Goal: Information Seeking & Learning: Learn about a topic

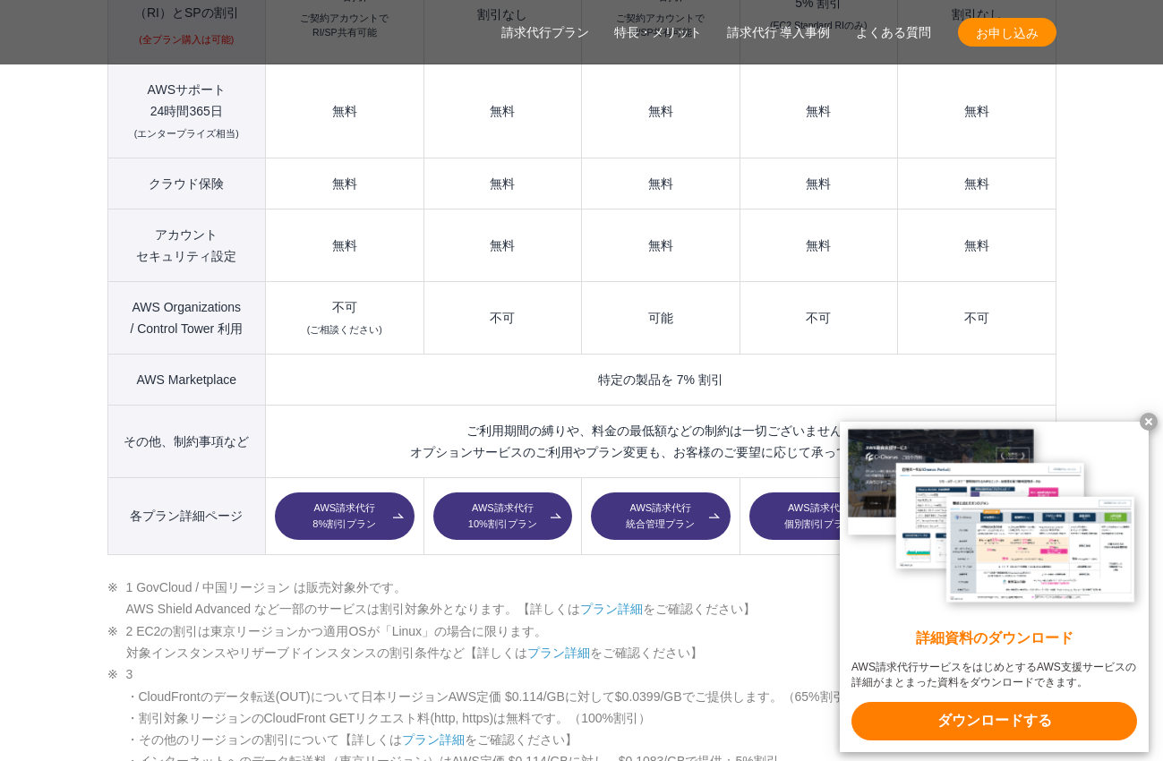
scroll to position [2572, 0]
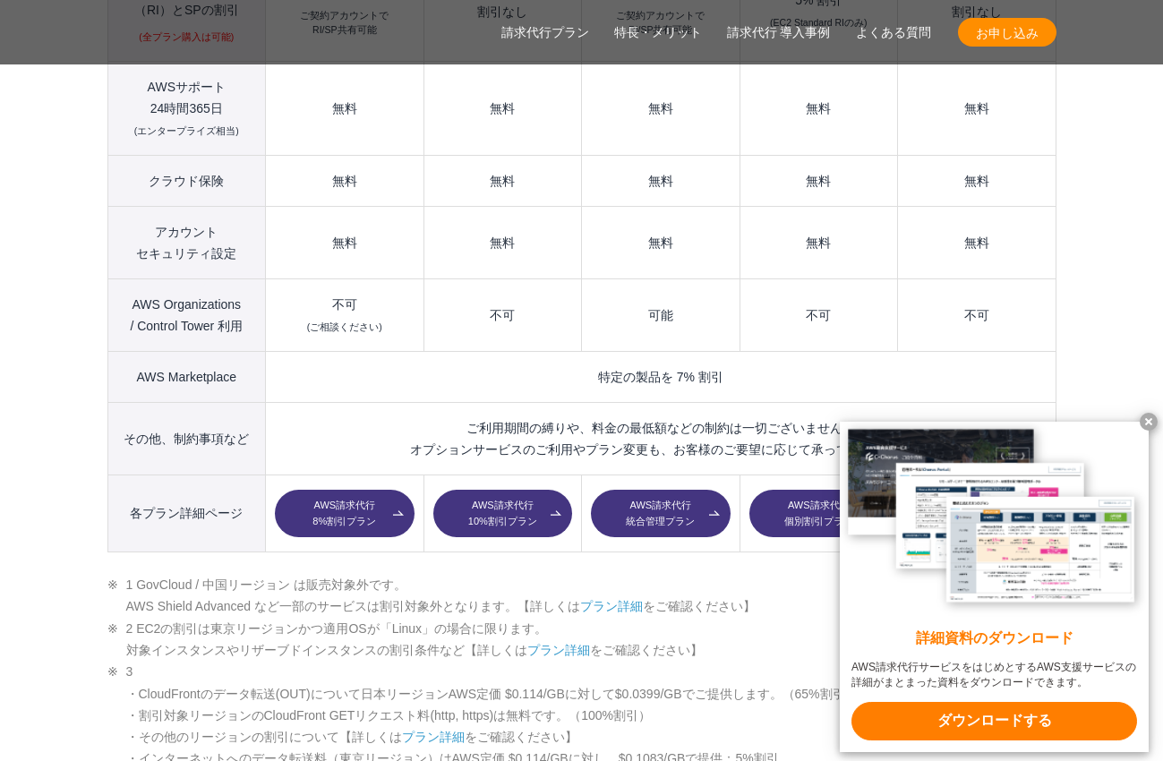
click at [1149, 417] on x-t at bounding box center [1149, 422] width 18 height 18
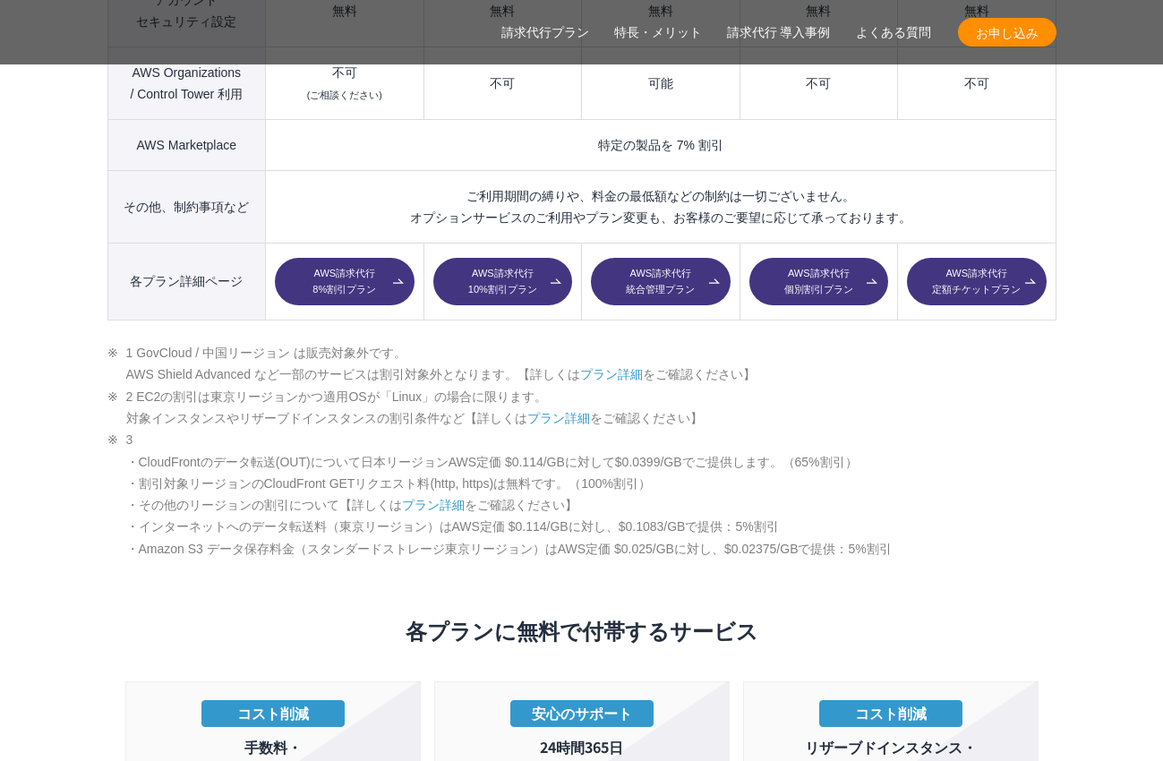
scroll to position [2886, 0]
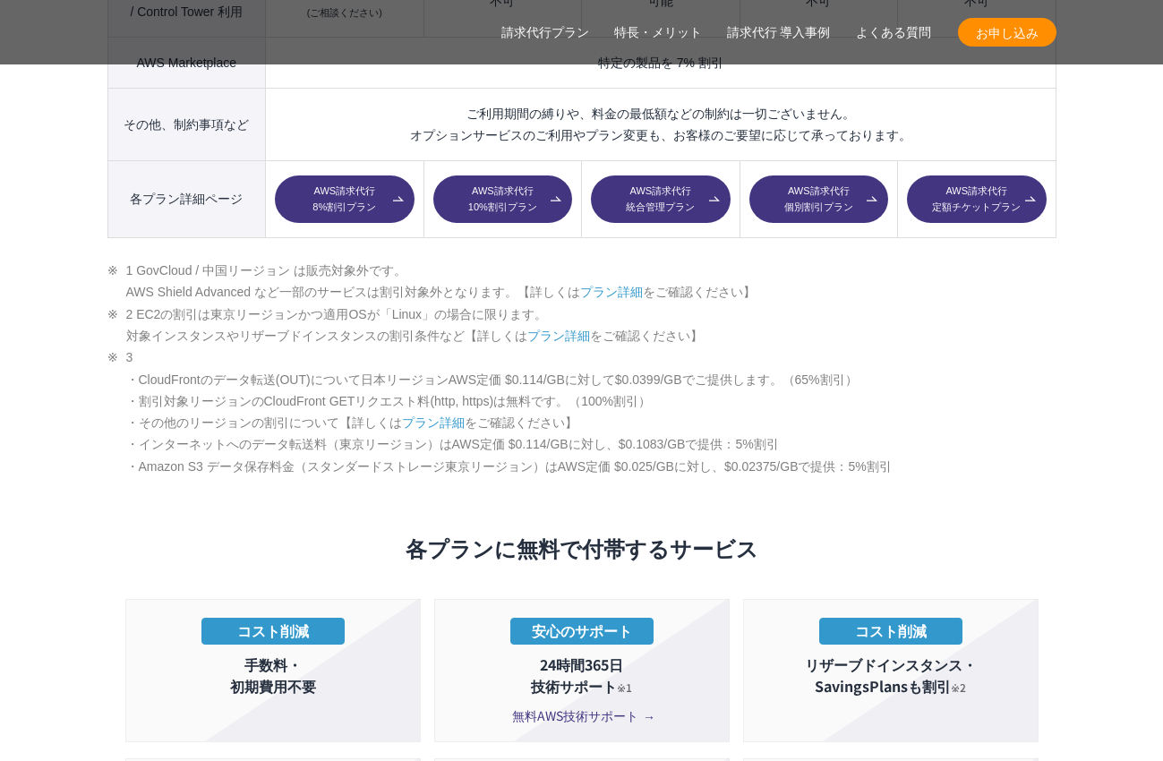
click at [568, 329] on link "プラン詳細" at bounding box center [558, 336] width 63 height 14
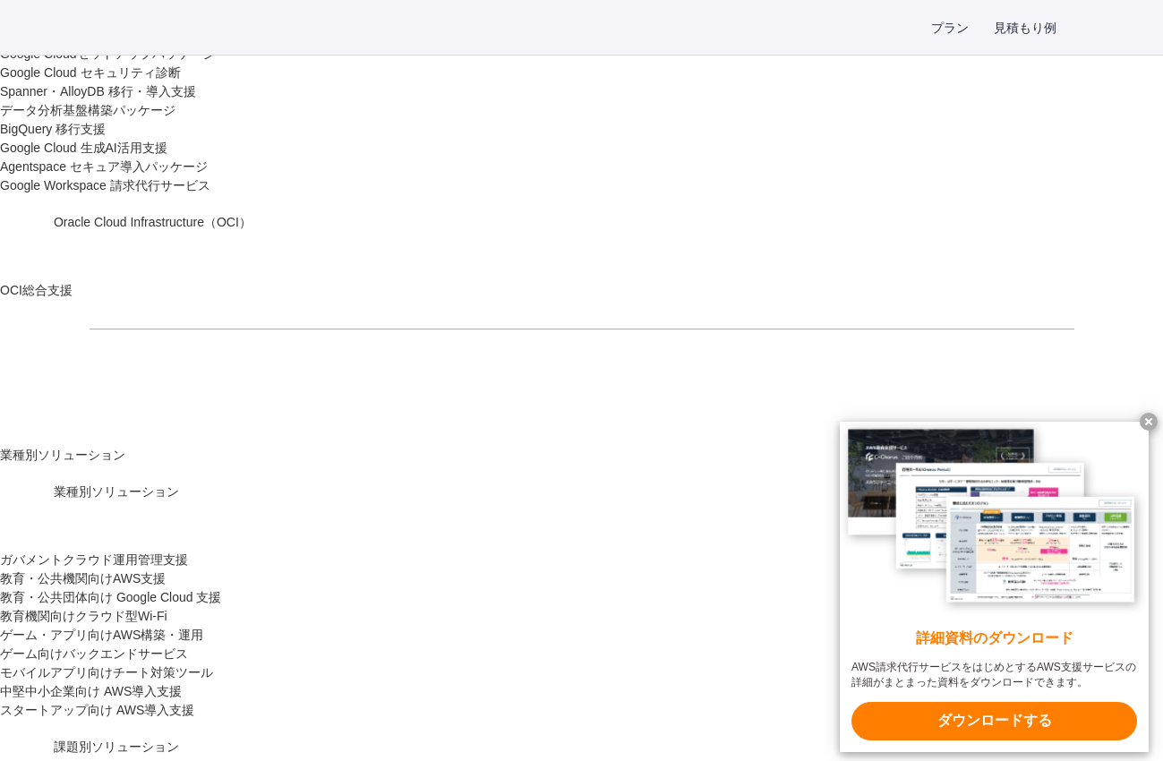
scroll to position [1417, 0]
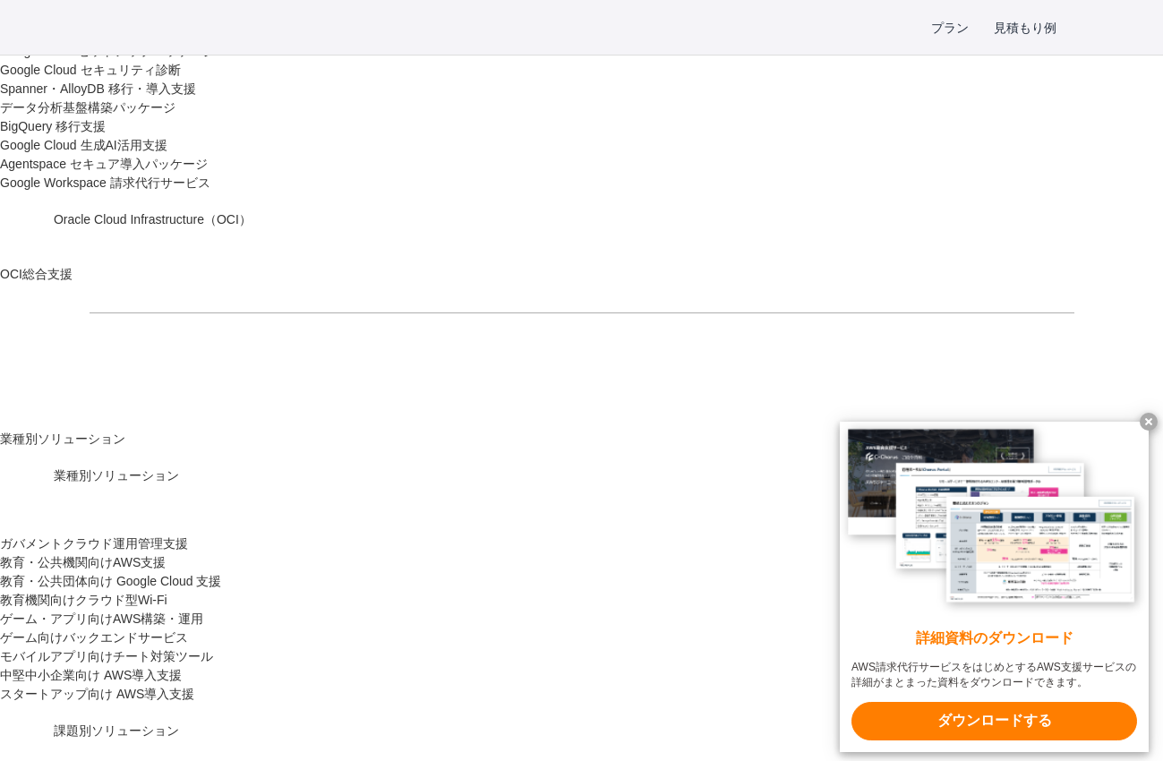
drag, startPoint x: 232, startPoint y: 247, endPoint x: 428, endPoint y: 244, distance: 196.1
copy td "インターネットへのデータ転送料"
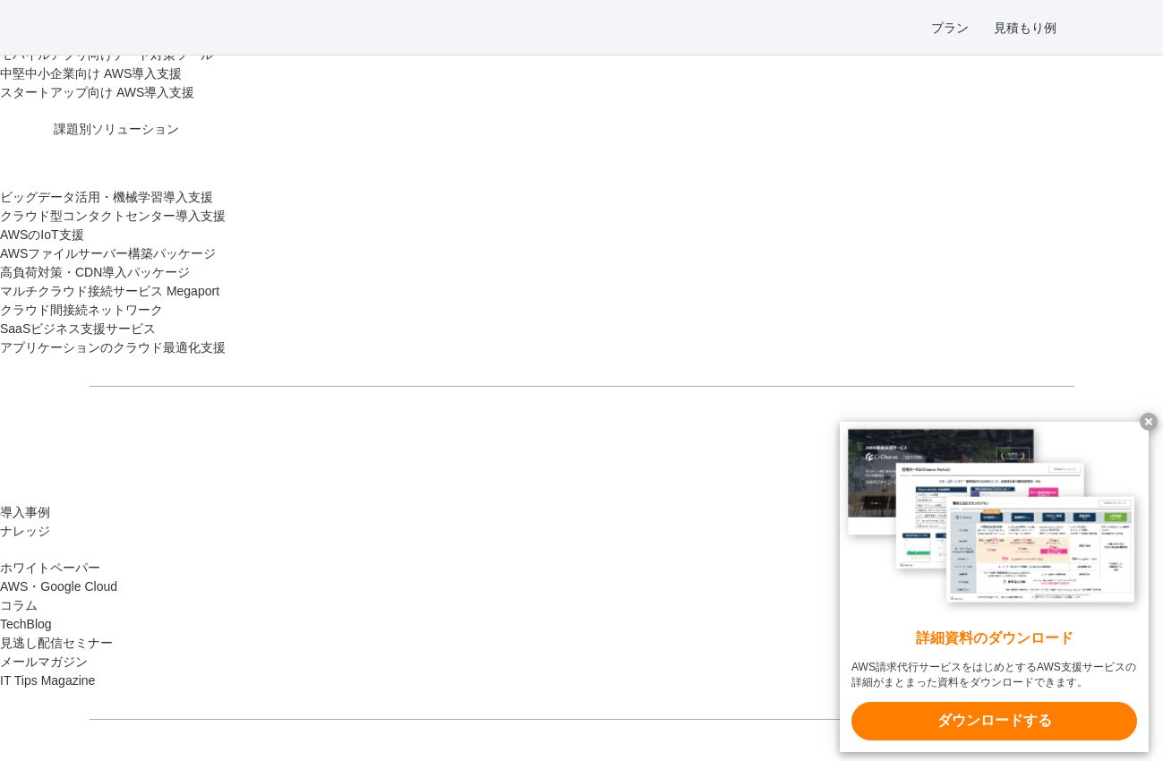
scroll to position [2022, 0]
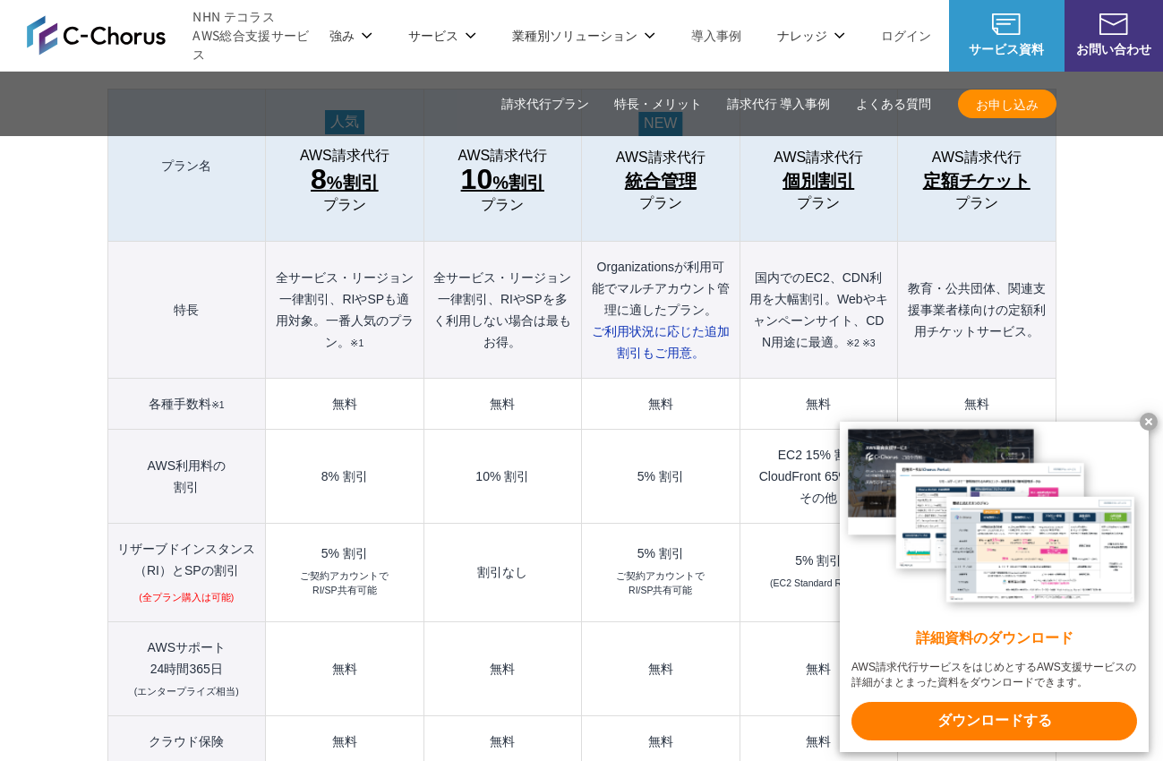
scroll to position [2010, 0]
click at [1146, 415] on x-t at bounding box center [1149, 422] width 18 height 18
